Goal: Contribute content: Contribute content

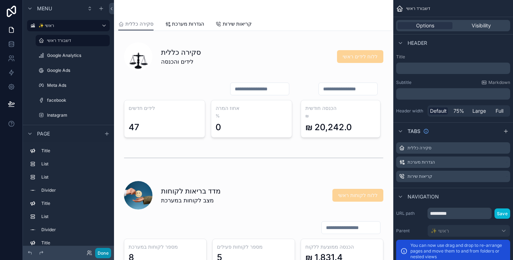
click at [102, 257] on button "Done" at bounding box center [103, 253] width 16 height 10
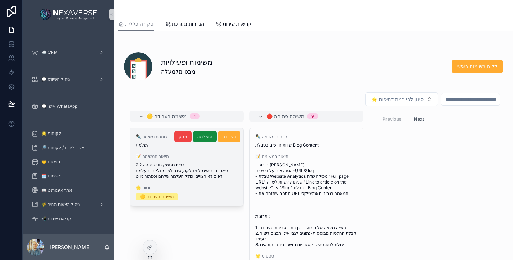
scroll to position [321, 0]
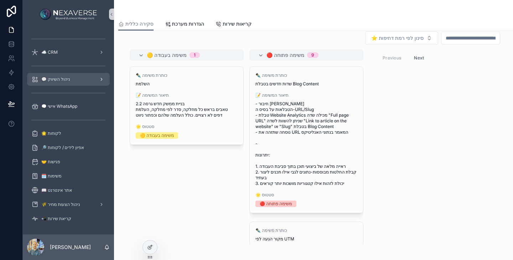
click at [71, 84] on div "💬 ניהול השיווק" at bounding box center [68, 79] width 74 height 11
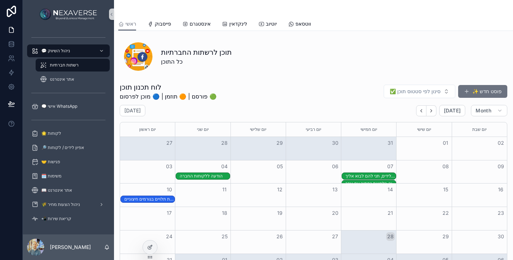
click at [161, 195] on div "10" at bounding box center [147, 190] width 55 height 12
click at [162, 201] on div "שליטה על הנתונים העסקיים מבלי להיות תלויים בגורמים חיצוניים" at bounding box center [149, 200] width 50 height 6
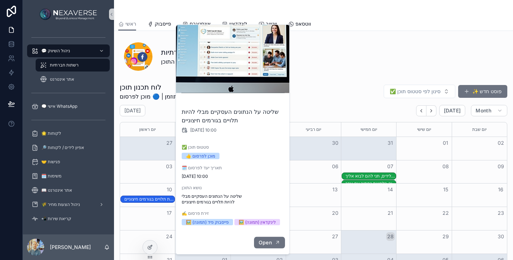
click at [269, 244] on span "Open" at bounding box center [265, 243] width 13 height 6
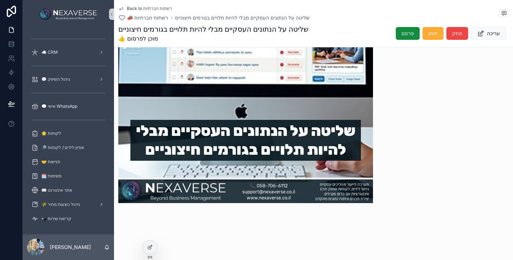
scroll to position [534, 0]
click at [404, 32] on span "פרסם" at bounding box center [408, 33] width 12 height 7
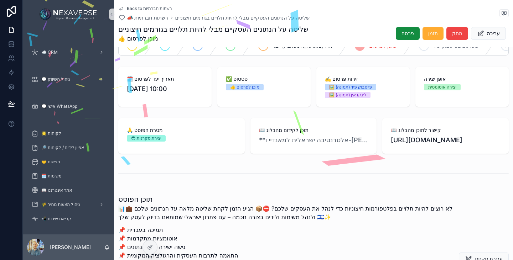
scroll to position [0, 0]
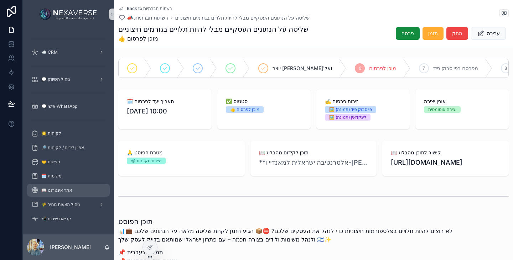
click at [69, 187] on div "📖 אתר אינטרנט" at bounding box center [68, 190] width 74 height 11
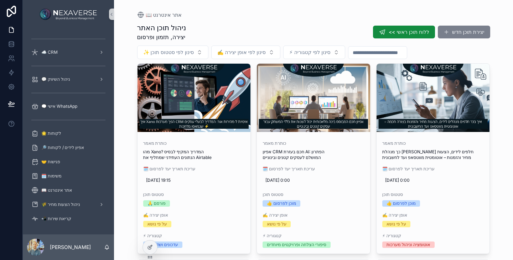
click at [450, 33] on button "יצירת תוכן חדש" at bounding box center [464, 32] width 52 height 13
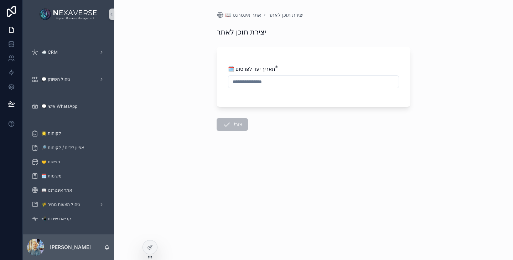
click at [260, 82] on input "scrollable content" at bounding box center [313, 82] width 170 height 10
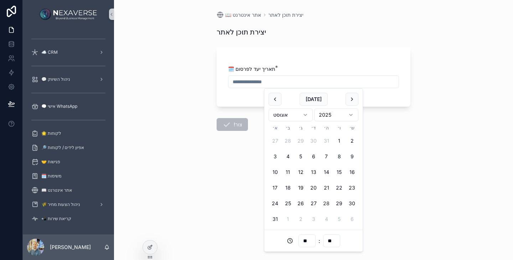
click at [330, 204] on button "28" at bounding box center [326, 203] width 13 height 13
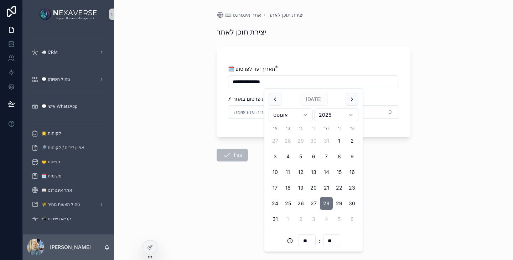
type input "**********"
click at [383, 115] on button "בחירת קטגוריה מהרשימה" at bounding box center [313, 112] width 171 height 14
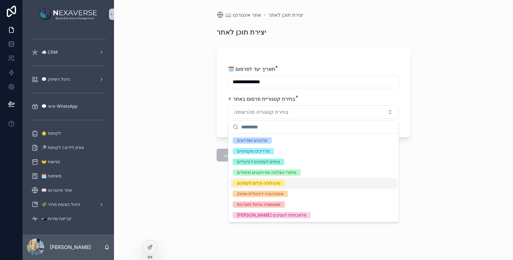
click at [320, 188] on div "טכנולוגיה וכלים לעסקים" at bounding box center [313, 183] width 167 height 11
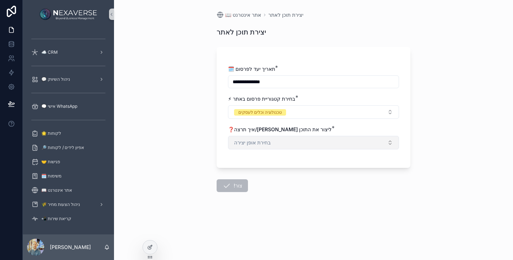
click at [316, 143] on button "בחירת אופן יצירה" at bounding box center [313, 143] width 171 height 14
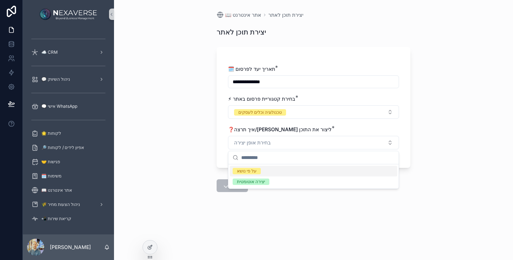
click at [315, 171] on div "על פי נושא" at bounding box center [313, 171] width 167 height 11
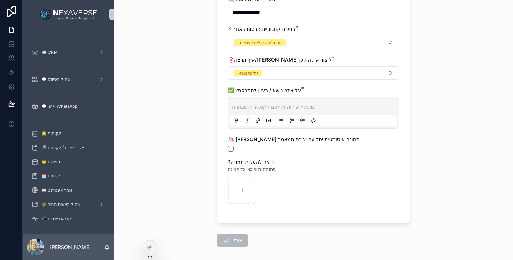
scroll to position [71, 0]
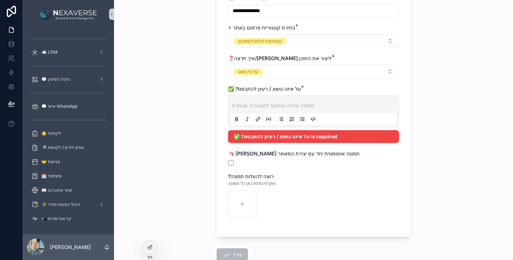
click at [320, 103] on p "scrollable content" at bounding box center [315, 105] width 166 height 7
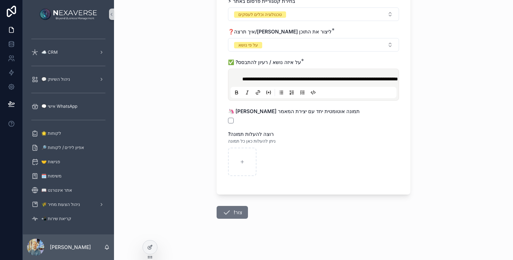
scroll to position [107, 0]
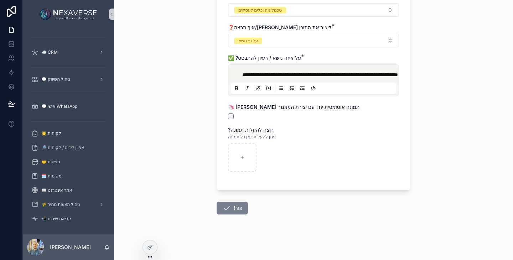
click at [232, 215] on button "!צור" at bounding box center [232, 208] width 31 height 13
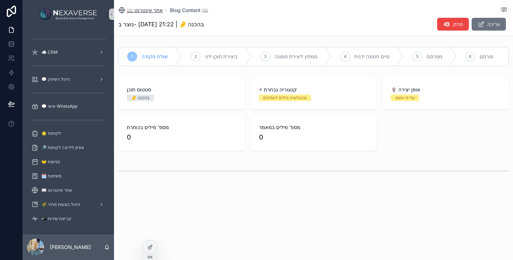
click at [141, 10] on span "📖 אתר אינטרנט" at bounding box center [145, 10] width 36 height 7
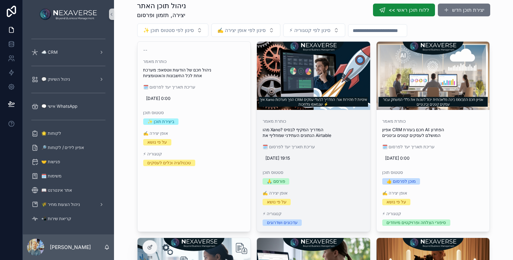
scroll to position [36, 0]
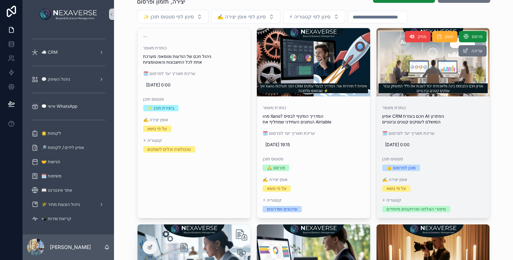
click at [433, 129] on div "כותרת מאמר אפיון CRM חכם בעזרת AI: הפתרון המושלם לעסקים קטנים ובינוניים 🗓️ עריכ…" at bounding box center [433, 158] width 113 height 119
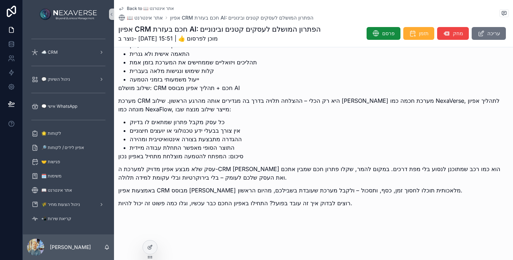
scroll to position [915, 0]
click at [384, 35] on span "פרסם" at bounding box center [388, 33] width 12 height 7
click at [146, 19] on span "📖 אתר אינטרנט" at bounding box center [145, 17] width 36 height 7
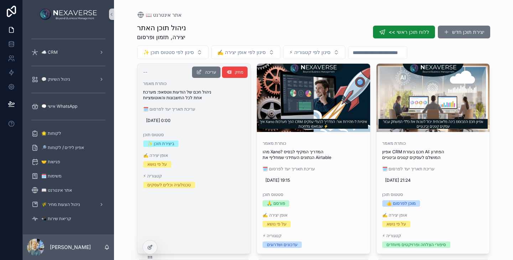
click at [181, 107] on span "🗓️ עריכת תאריך יעד לפרסום" at bounding box center [194, 110] width 102 height 6
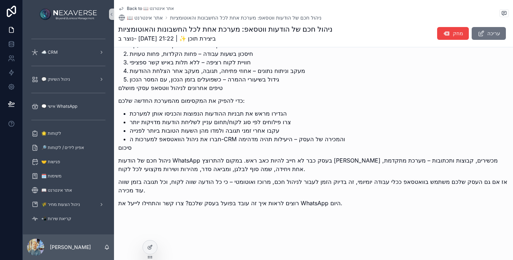
scroll to position [717, 0]
click at [477, 36] on icon "scrollable content" at bounding box center [480, 33] width 7 height 7
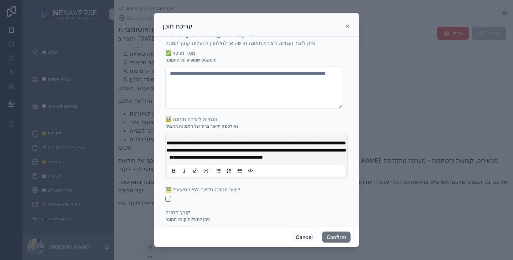
scroll to position [36, 0]
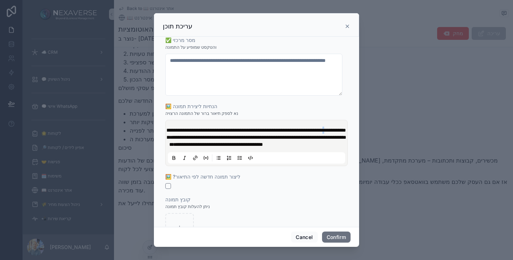
click at [294, 129] on span "**********" at bounding box center [256, 137] width 179 height 19
click at [292, 129] on span "**********" at bounding box center [256, 137] width 179 height 19
type input "**********"
drag, startPoint x: 294, startPoint y: 131, endPoint x: 333, endPoint y: 132, distance: 39.6
click at [333, 132] on p "**********" at bounding box center [257, 137] width 177 height 21
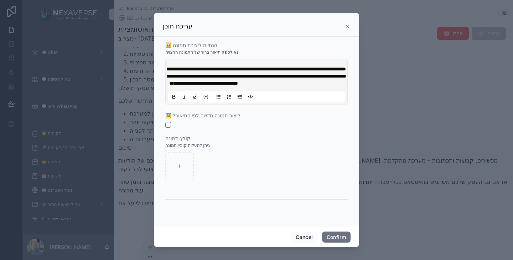
scroll to position [107, 0]
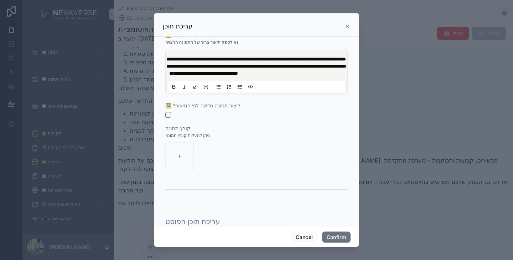
click at [171, 118] on div at bounding box center [256, 115] width 182 height 6
click at [167, 118] on button "button" at bounding box center [168, 115] width 6 height 6
click at [336, 237] on button "Confirm" at bounding box center [336, 237] width 29 height 11
type input "**********"
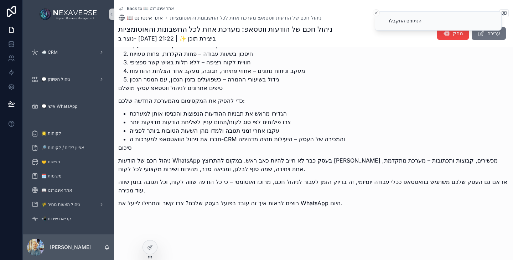
click at [142, 14] on span "📖 אתר אינטרנט" at bounding box center [145, 17] width 36 height 7
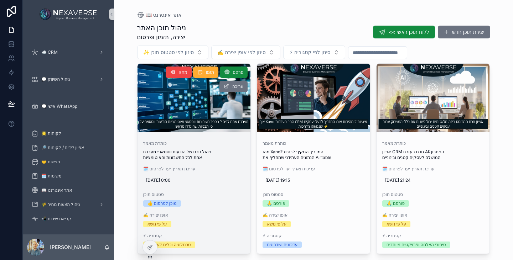
click at [212, 147] on div "כותרת מאמר ניהול חכם של הודעות ווטסאפ: מערכת אחת לכל החשבונות והאוטומציות" at bounding box center [194, 151] width 102 height 20
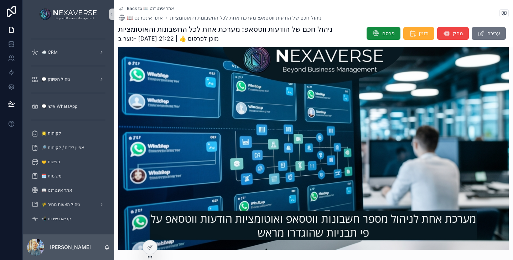
scroll to position [249, 0]
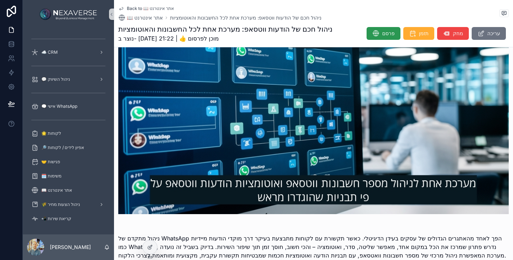
click at [372, 36] on icon "scrollable content" at bounding box center [375, 33] width 7 height 7
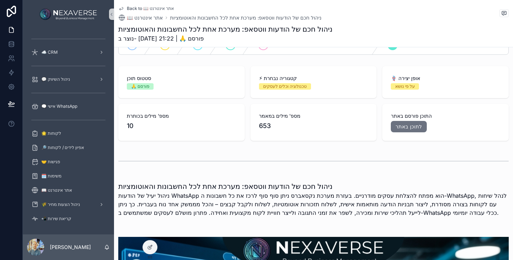
scroll to position [11, 0]
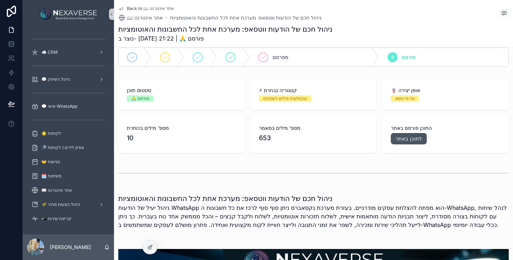
click at [403, 142] on link "לתוכן באתר" at bounding box center [409, 138] width 36 height 11
click at [411, 136] on link "לתוכן באתר" at bounding box center [409, 138] width 36 height 11
click at [397, 139] on link "לתוכן באתר" at bounding box center [409, 138] width 36 height 11
click at [397, 140] on link "לתוכן באתר" at bounding box center [409, 138] width 36 height 11
click at [397, 141] on link "לתוכן באתר" at bounding box center [409, 138] width 36 height 11
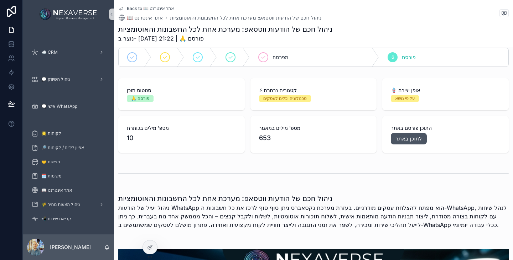
click at [395, 142] on link "לתוכן באתר" at bounding box center [409, 138] width 36 height 11
